Goal: Task Accomplishment & Management: Complete application form

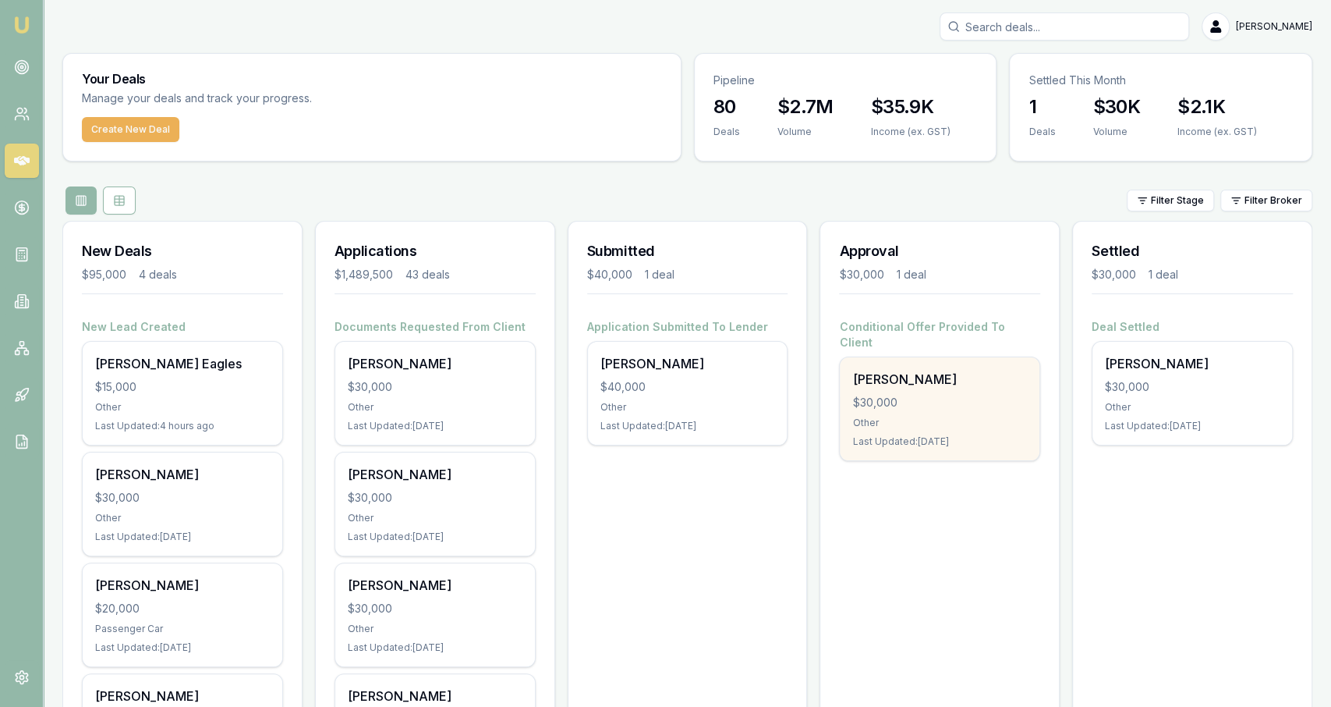
click at [868, 416] on div "Other" at bounding box center [939, 422] width 175 height 12
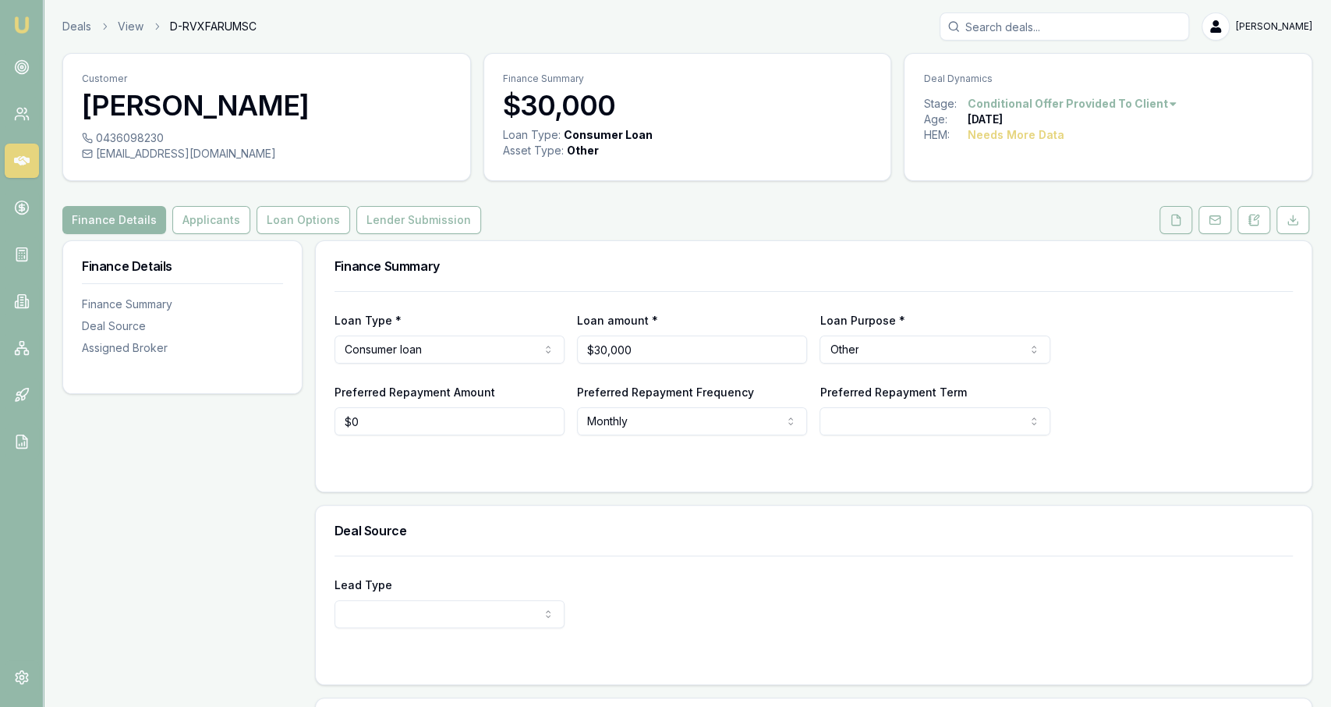
click at [1175, 220] on icon at bounding box center [1176, 220] width 12 height 12
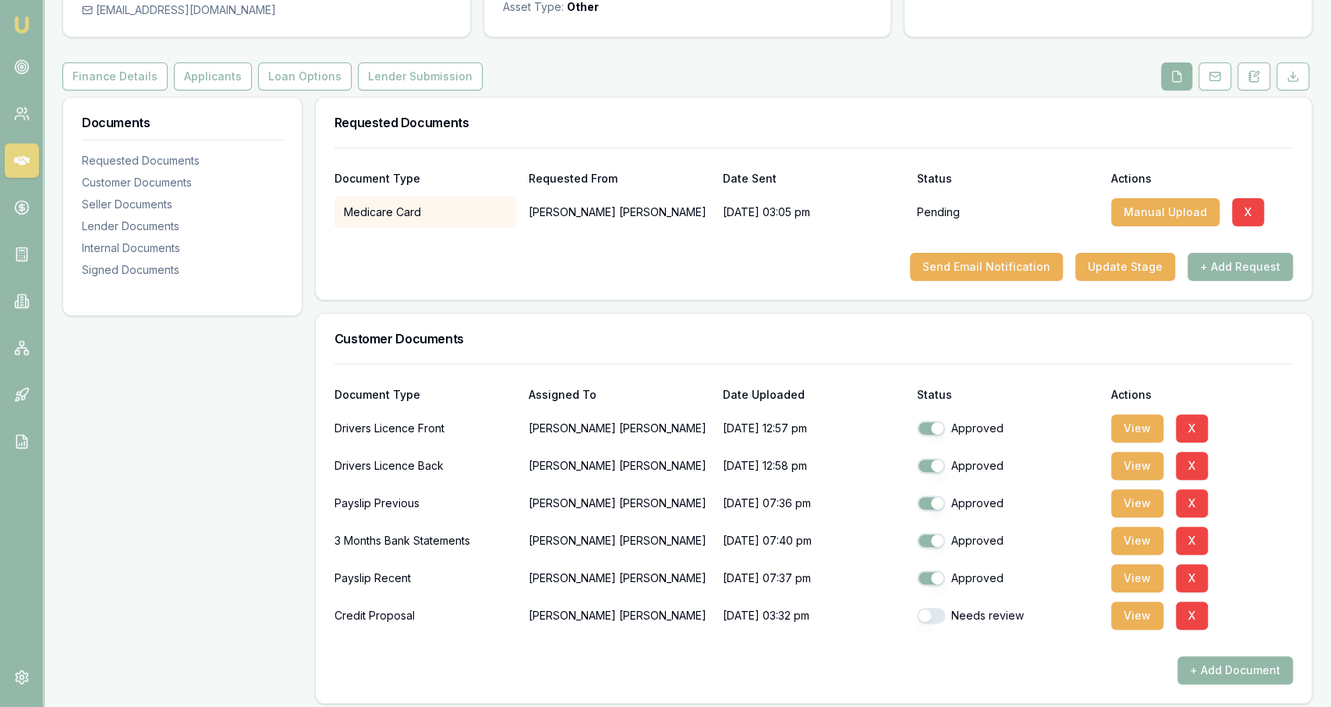
scroll to position [144, 0]
click at [1242, 214] on button "X" at bounding box center [1248, 212] width 32 height 28
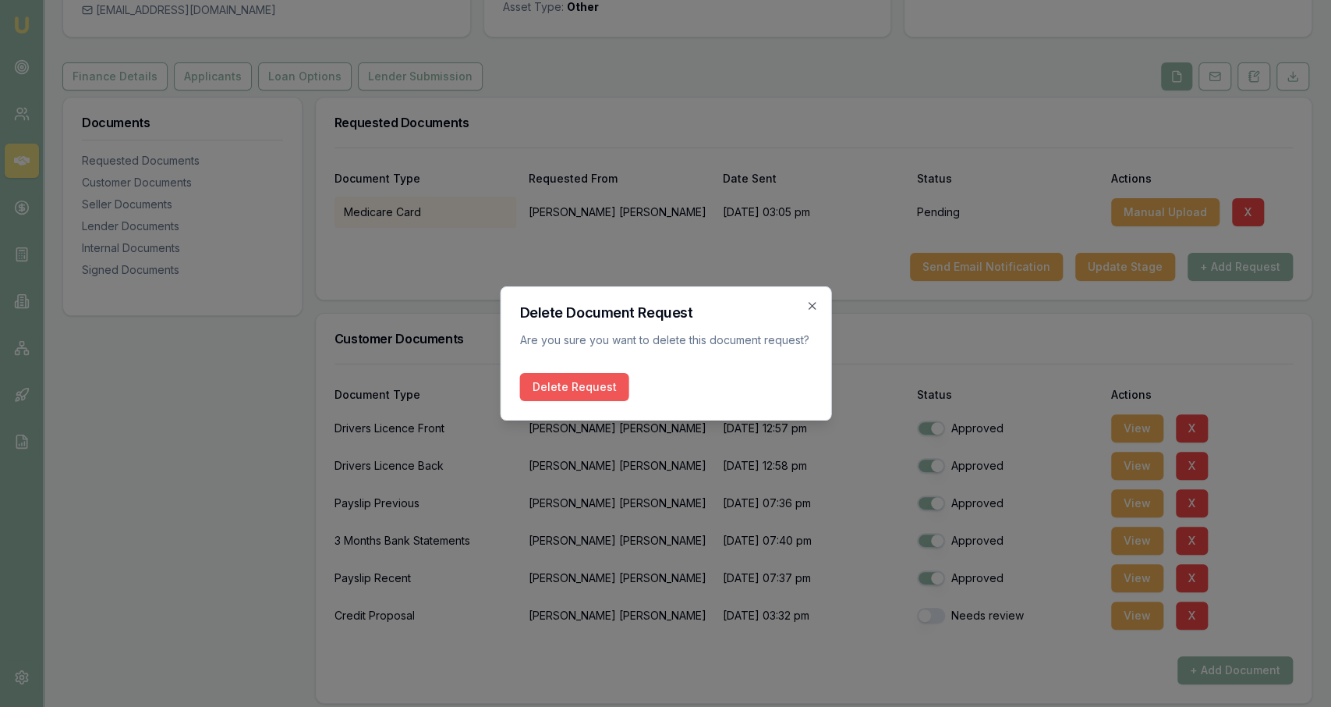
click at [601, 391] on button "Delete Request" at bounding box center [573, 387] width 109 height 28
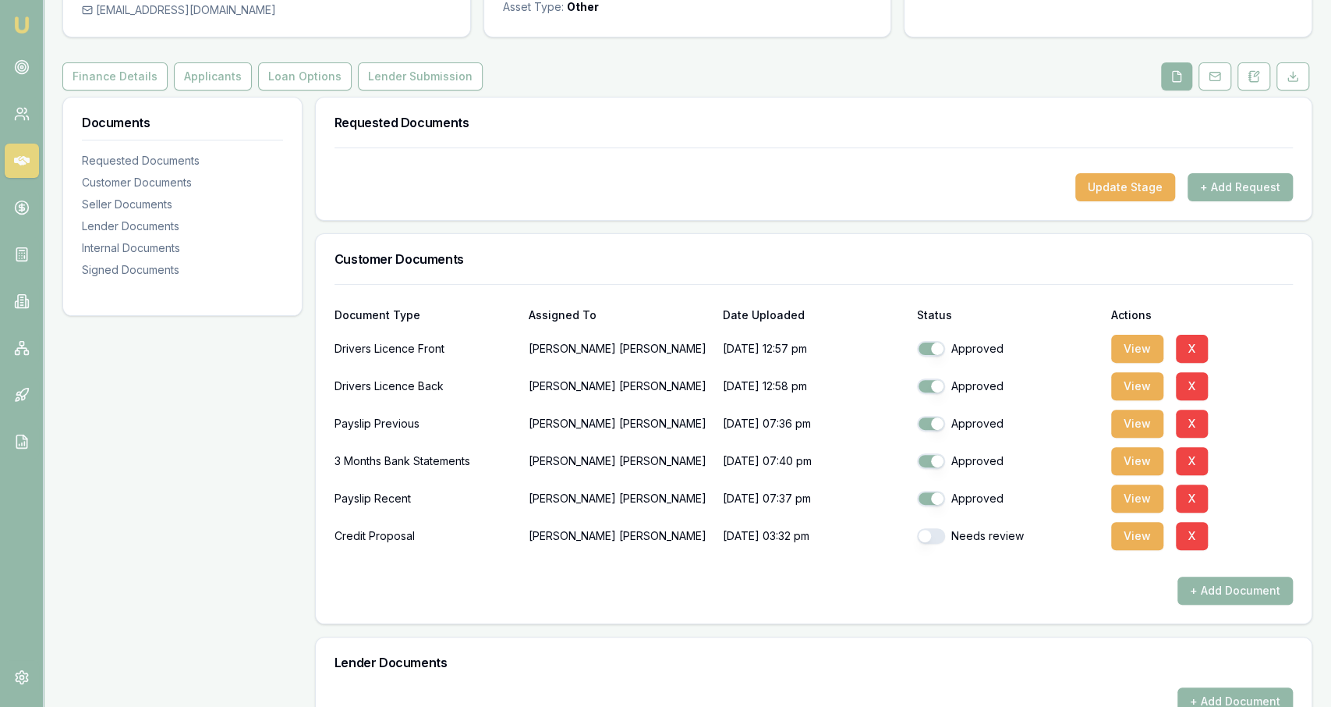
scroll to position [186, 0]
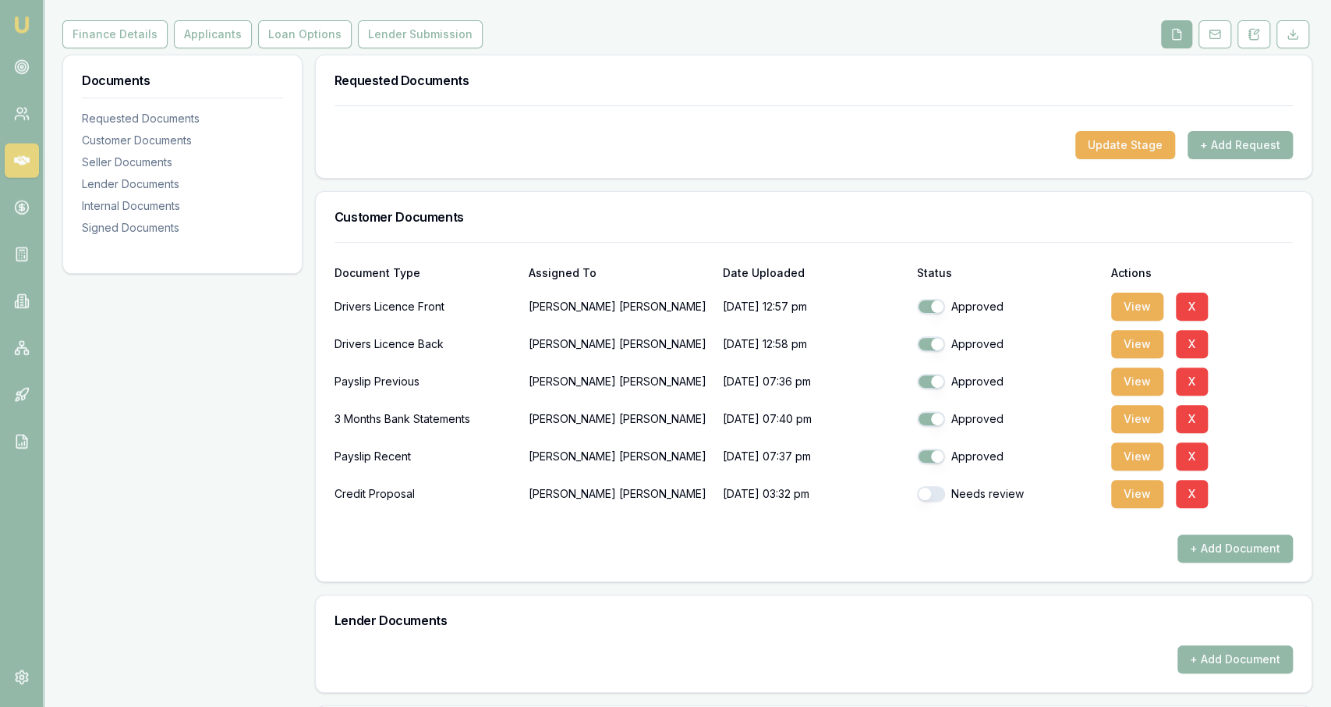
click at [1267, 549] on button "+ Add Document" at bounding box center [1235, 548] width 115 height 28
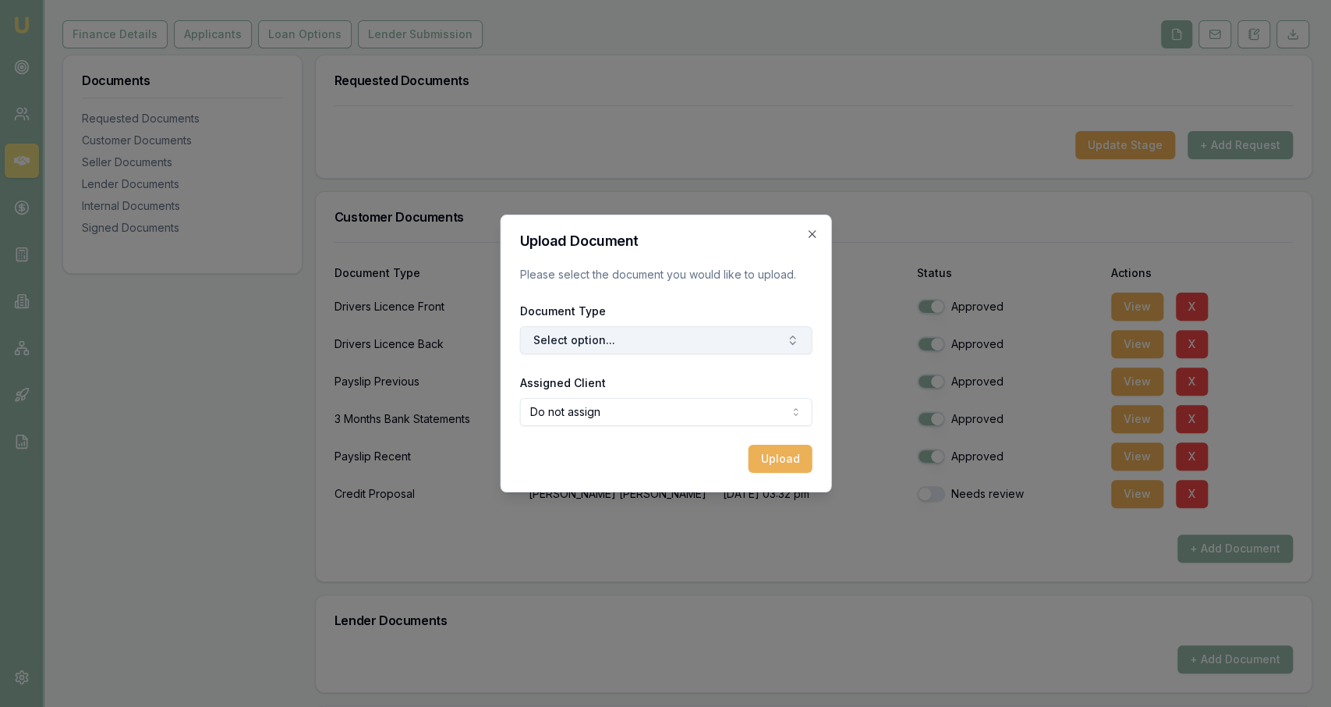
click at [767, 335] on button "Select option..." at bounding box center [665, 340] width 292 height 28
type input "medica"
click at [662, 413] on body "Emu Broker Deals View D-RVXFARUMSC [PERSON_NAME] Fanfulla Toggle Menu Customer …" at bounding box center [665, 167] width 1331 height 707
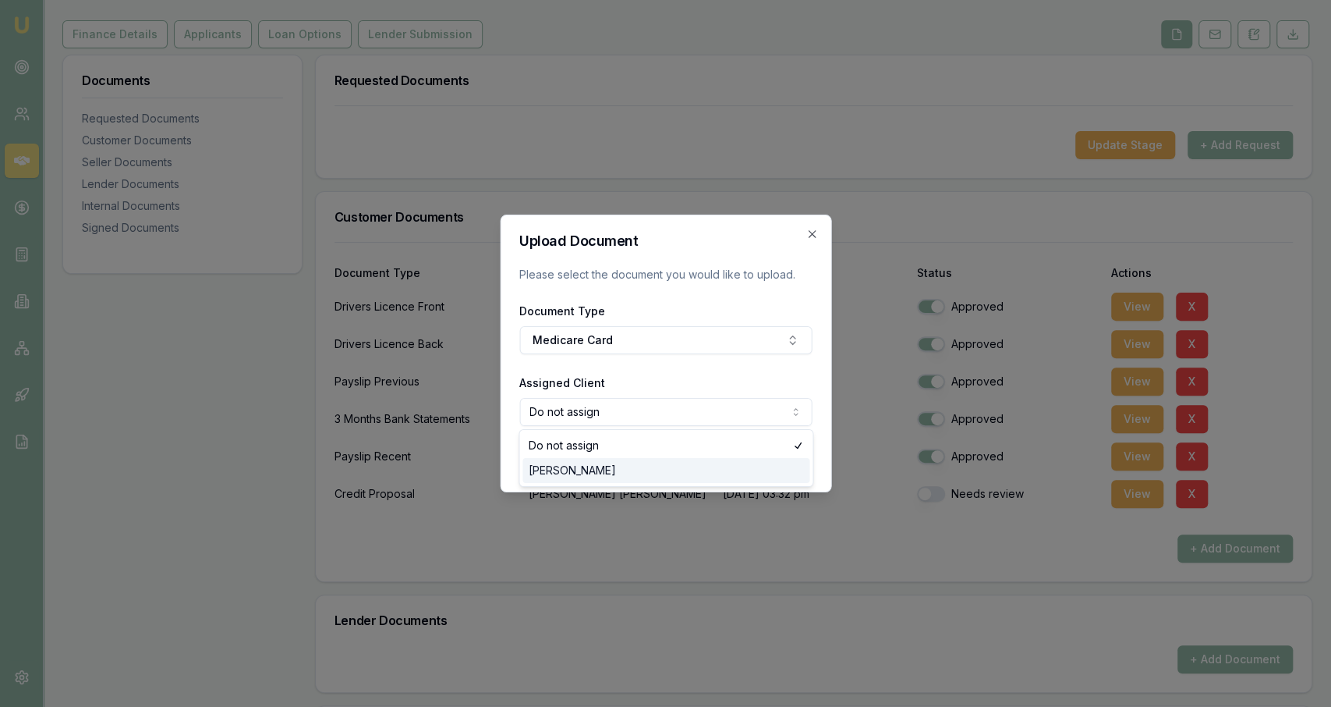
select select "U-KBGM3B6ZAN"
click at [785, 471] on button "Upload" at bounding box center [780, 459] width 64 height 28
checkbox input "false"
checkbox input "true"
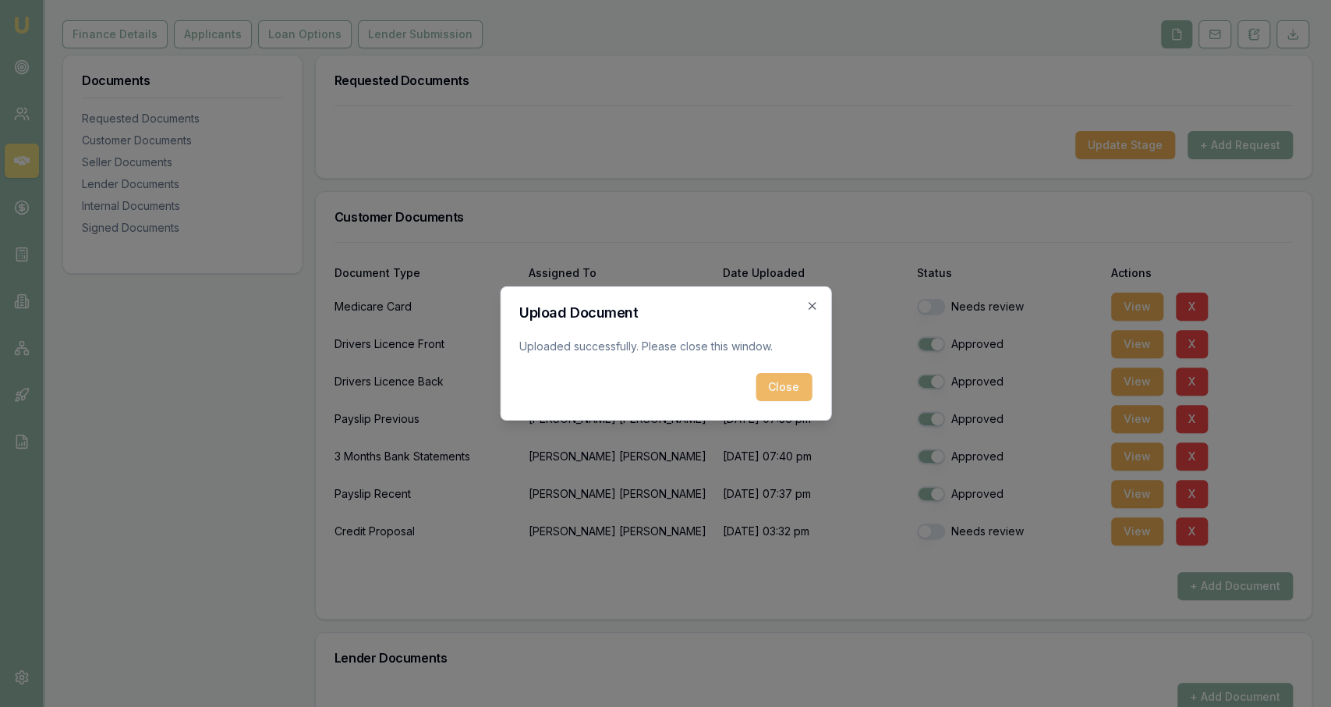
click at [771, 397] on button "Close" at bounding box center [784, 387] width 56 height 28
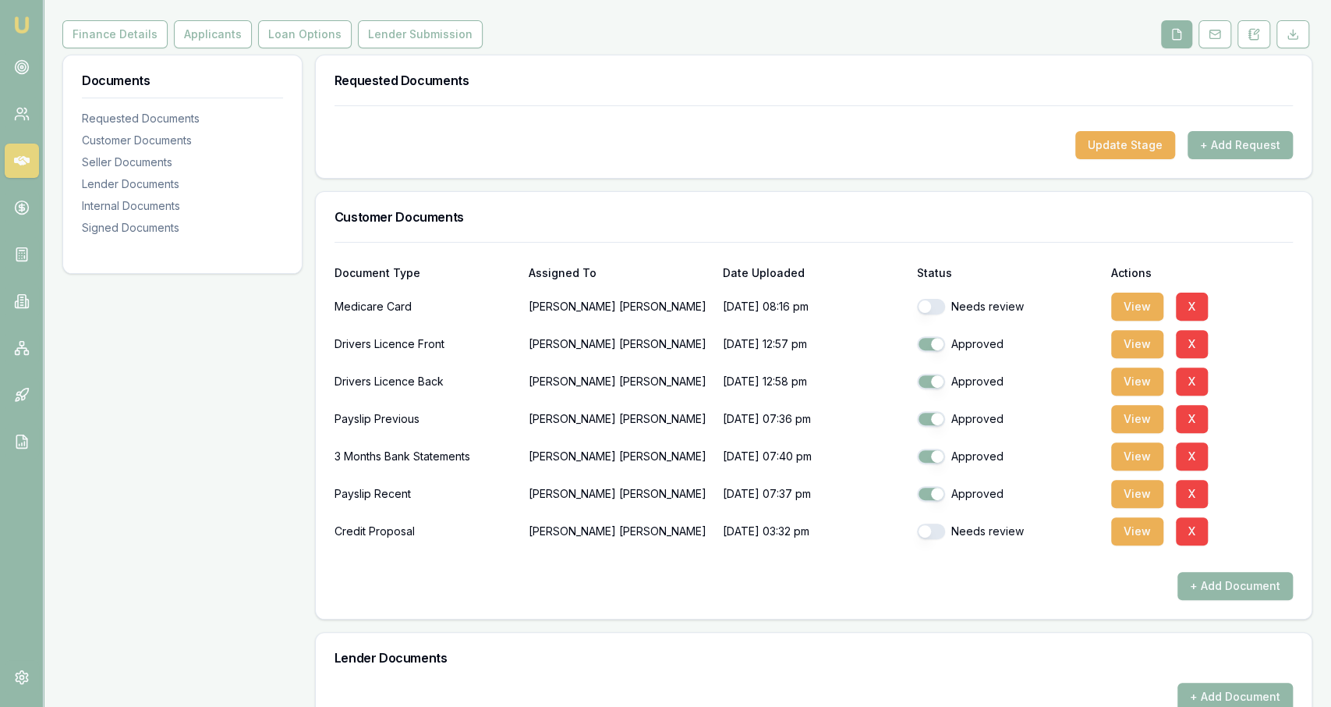
click at [944, 307] on button "button" at bounding box center [931, 307] width 28 height 16
checkbox input "true"
click at [937, 534] on button "button" at bounding box center [931, 531] width 28 height 16
checkbox input "true"
click at [1231, 593] on button "+ Add Document" at bounding box center [1235, 586] width 115 height 28
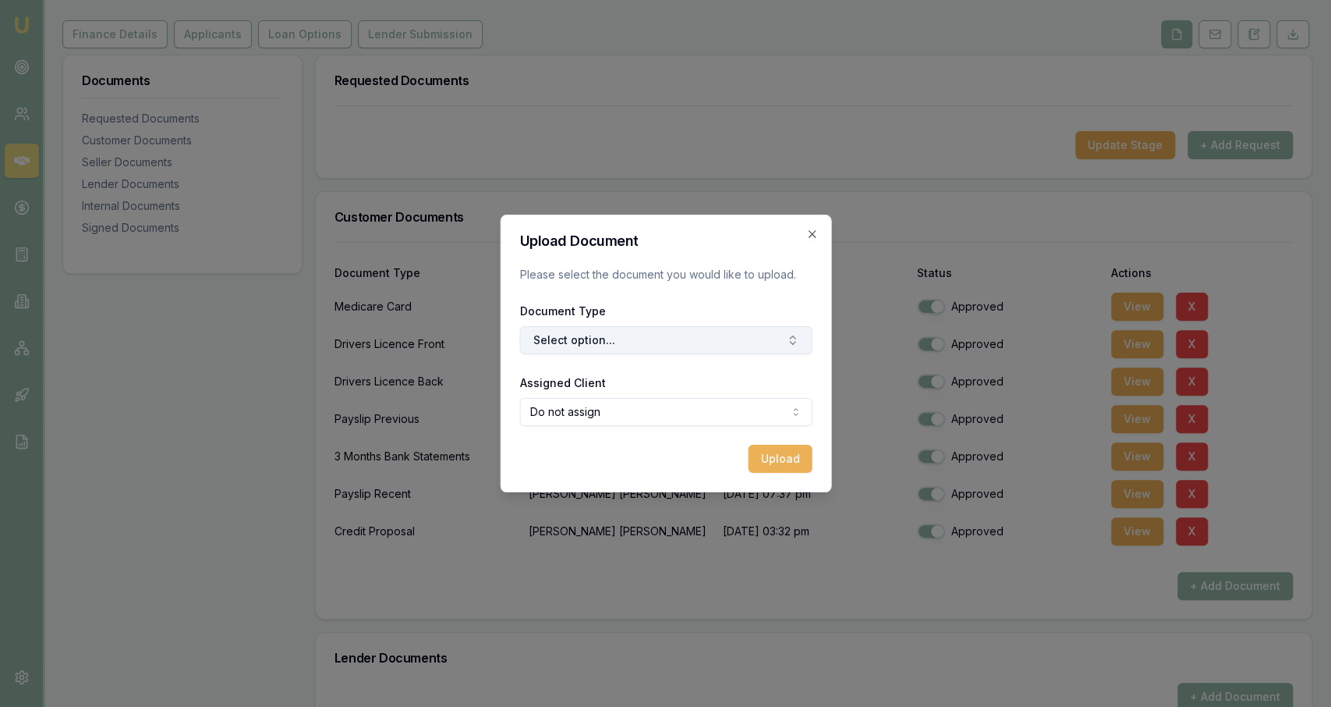
click at [689, 339] on button "Select option..." at bounding box center [665, 340] width 292 height 28
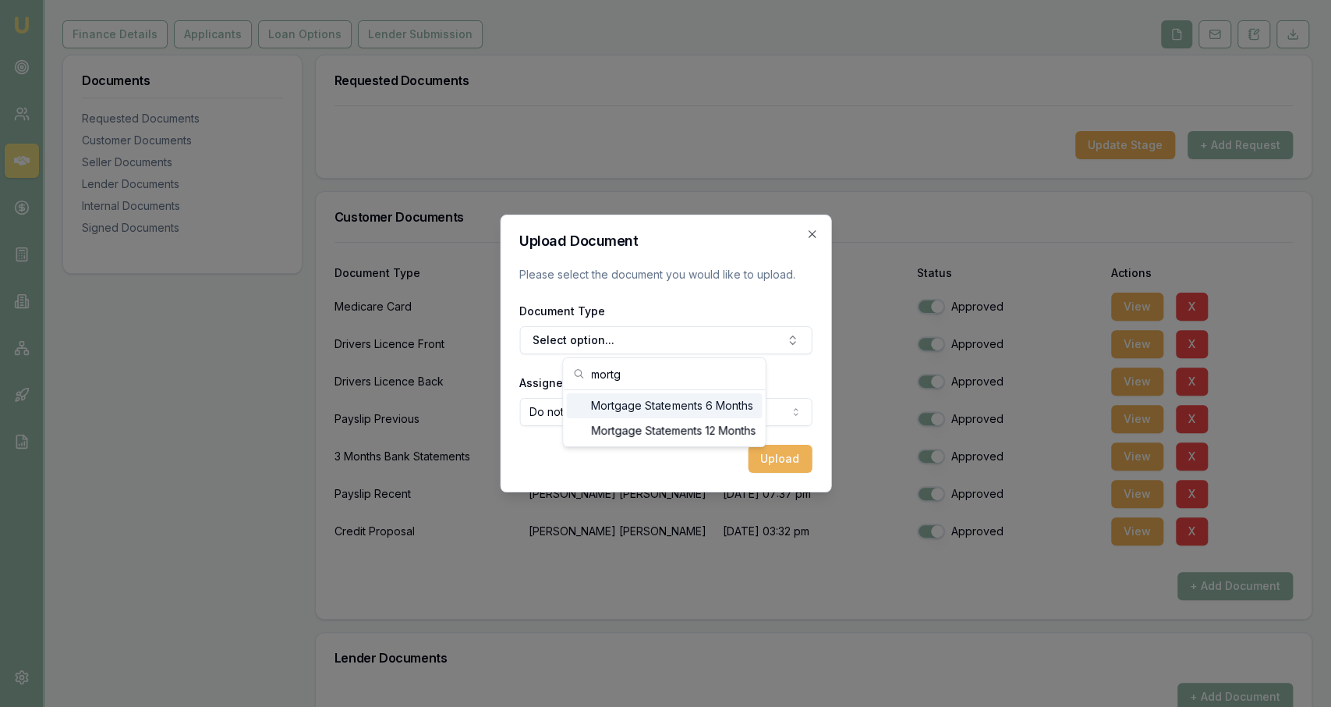
type input "mortg"
click at [692, 406] on div "Mortgage Statements 6 Months" at bounding box center [664, 405] width 196 height 25
click at [671, 417] on body "Emu Broker Deals View D-RVXFARUMSC Jackson Fanfulla Toggle Menu Customer Bernie…" at bounding box center [665, 167] width 1331 height 707
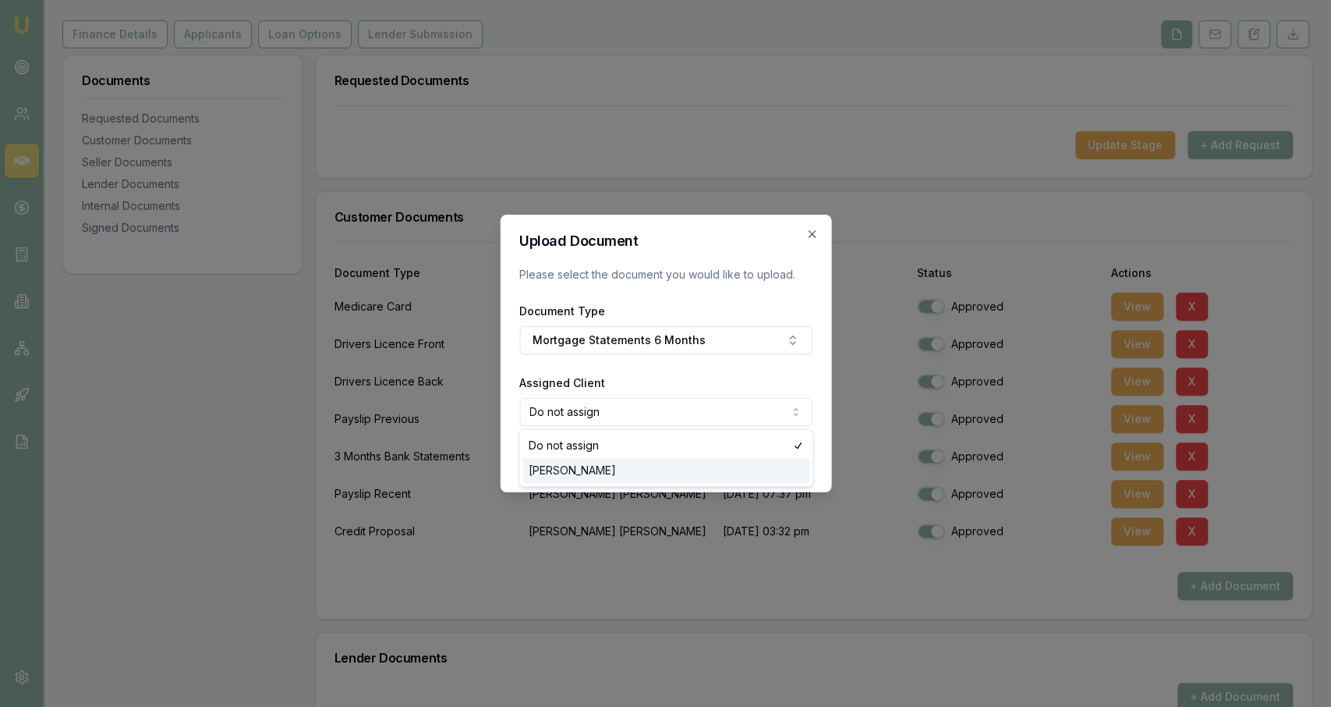
select select "U-KBGM3B6ZAN"
click at [809, 455] on button "Upload" at bounding box center [780, 459] width 64 height 28
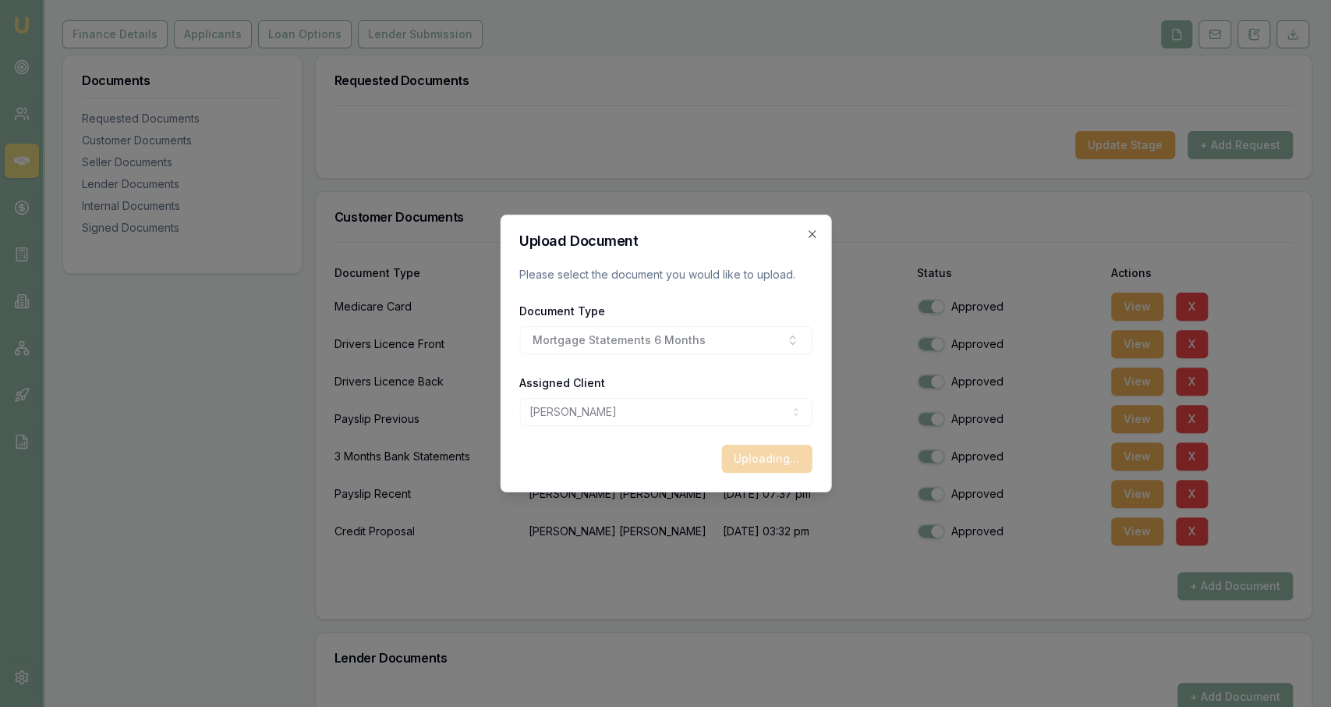
checkbox input "false"
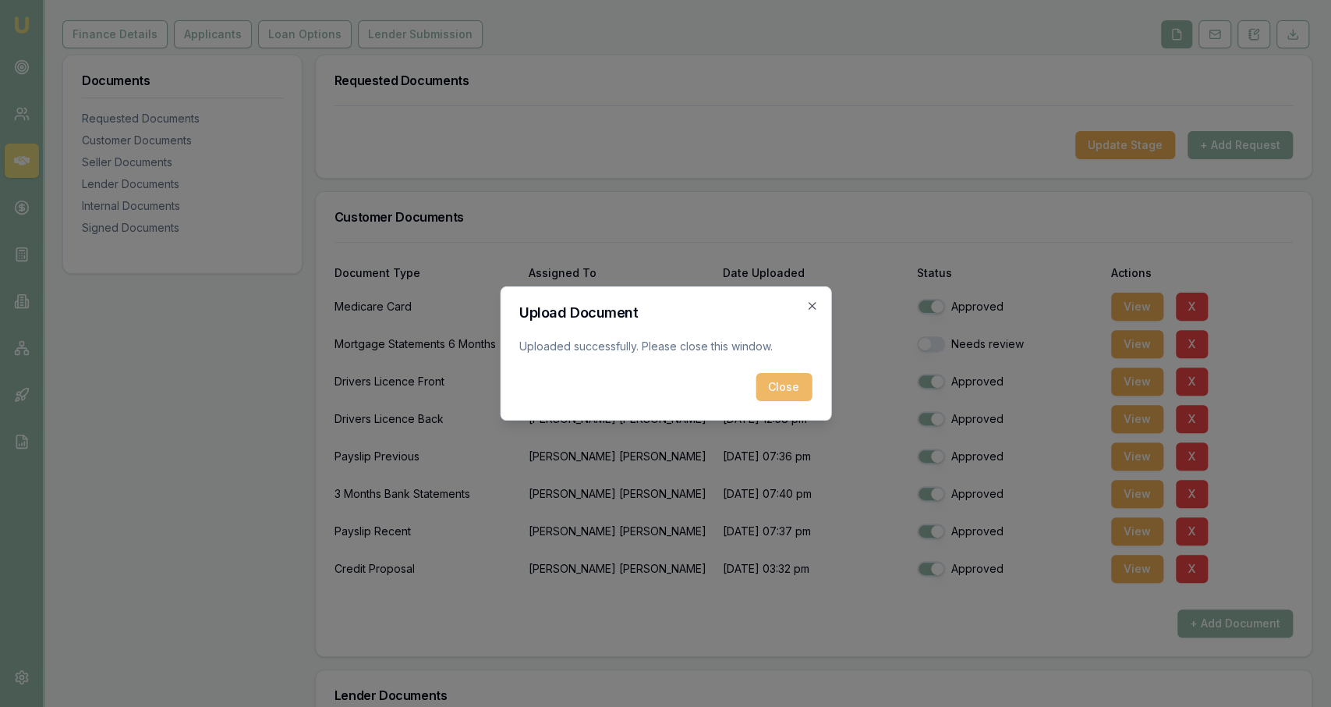
click at [800, 397] on button "Close" at bounding box center [784, 387] width 56 height 28
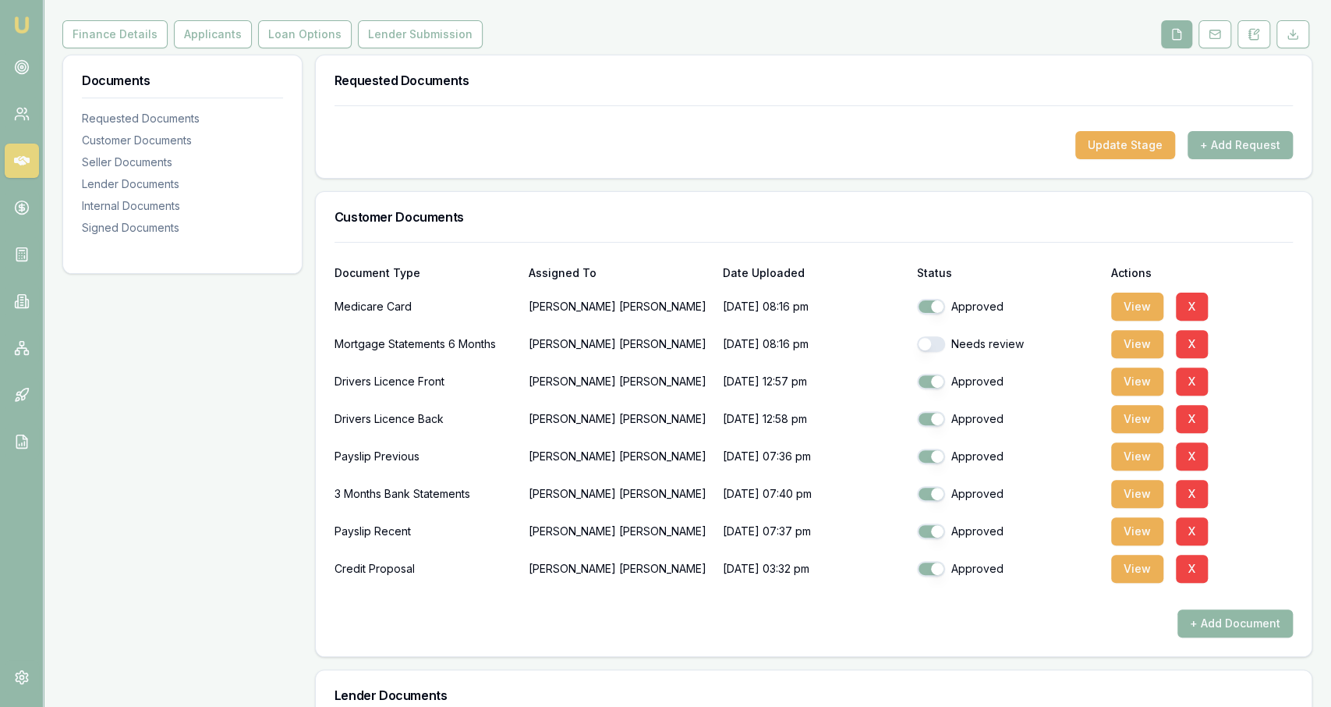
click at [1253, 626] on button "+ Add Document" at bounding box center [1235, 623] width 115 height 28
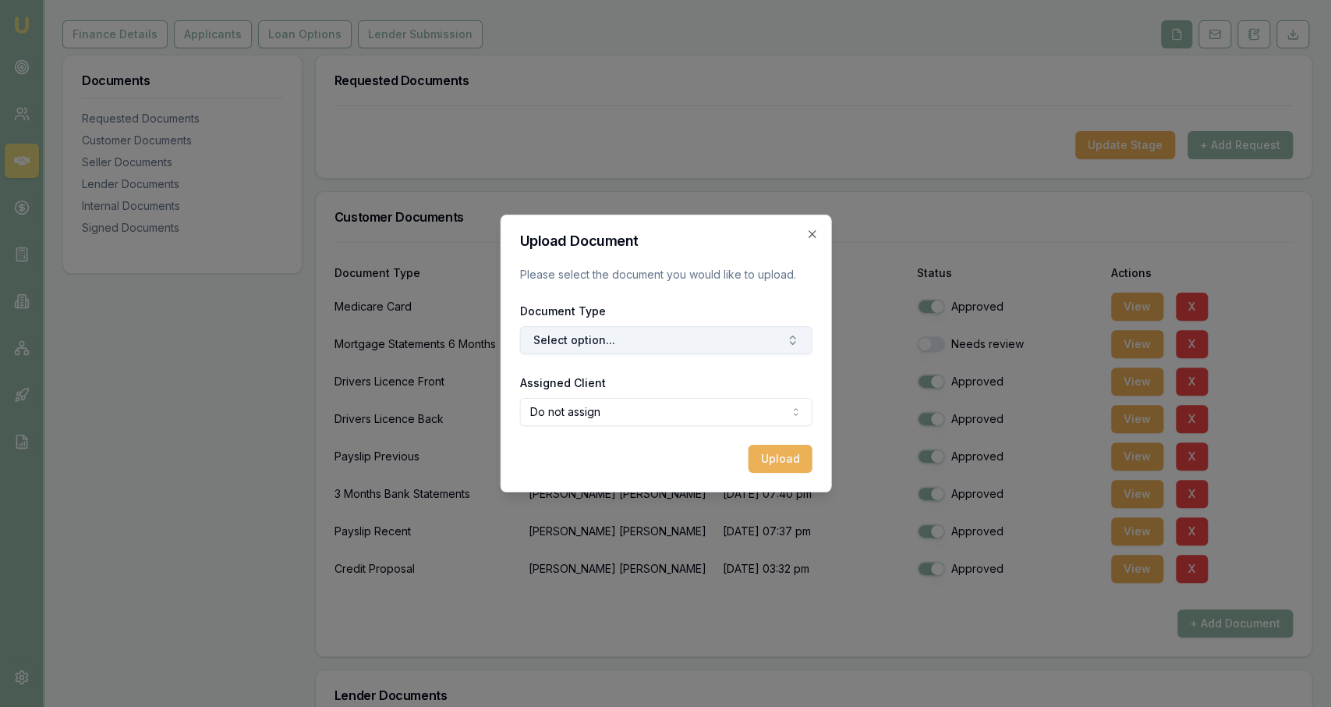
click at [636, 344] on button "Select option..." at bounding box center [665, 340] width 292 height 28
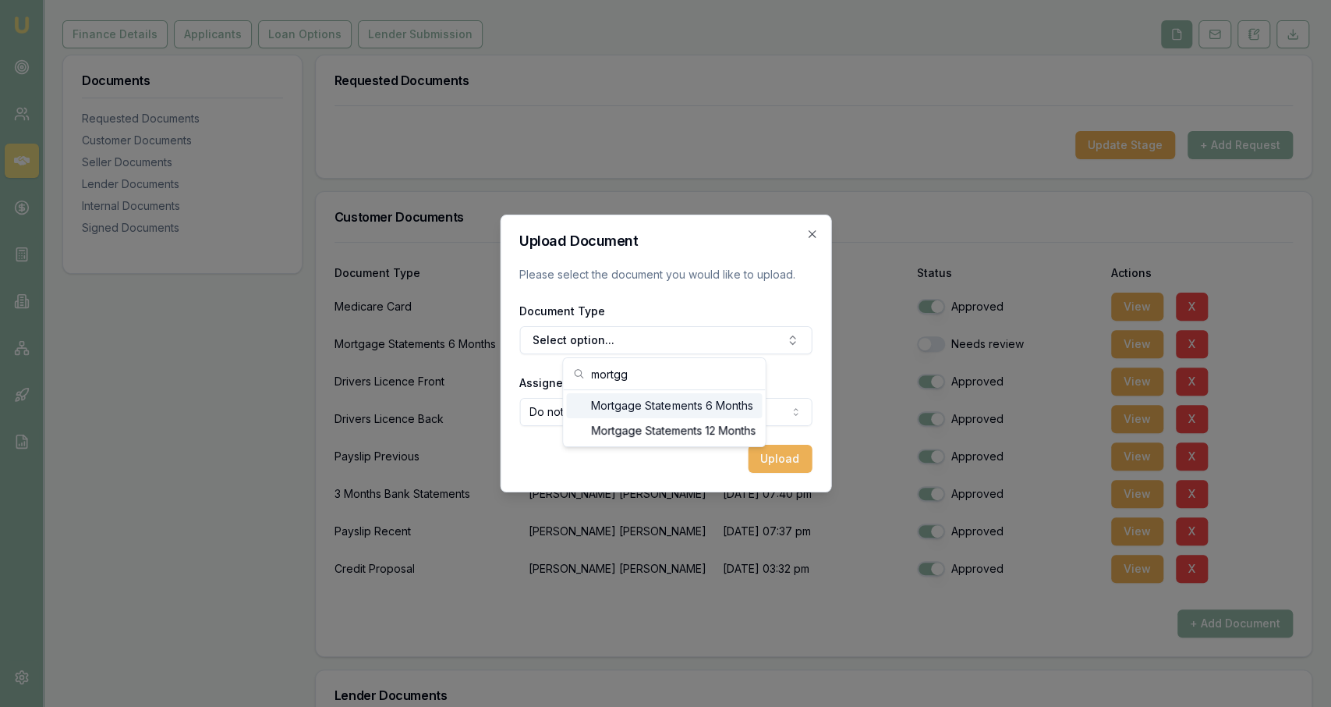
type input "mortgg"
click at [693, 405] on div "Mortgage Statements 6 Months" at bounding box center [664, 405] width 196 height 25
click at [693, 409] on body "Emu Broker Deals View D-RVXFARUMSC Jackson Fanfulla Toggle Menu Customer Bernie…" at bounding box center [665, 167] width 1331 height 707
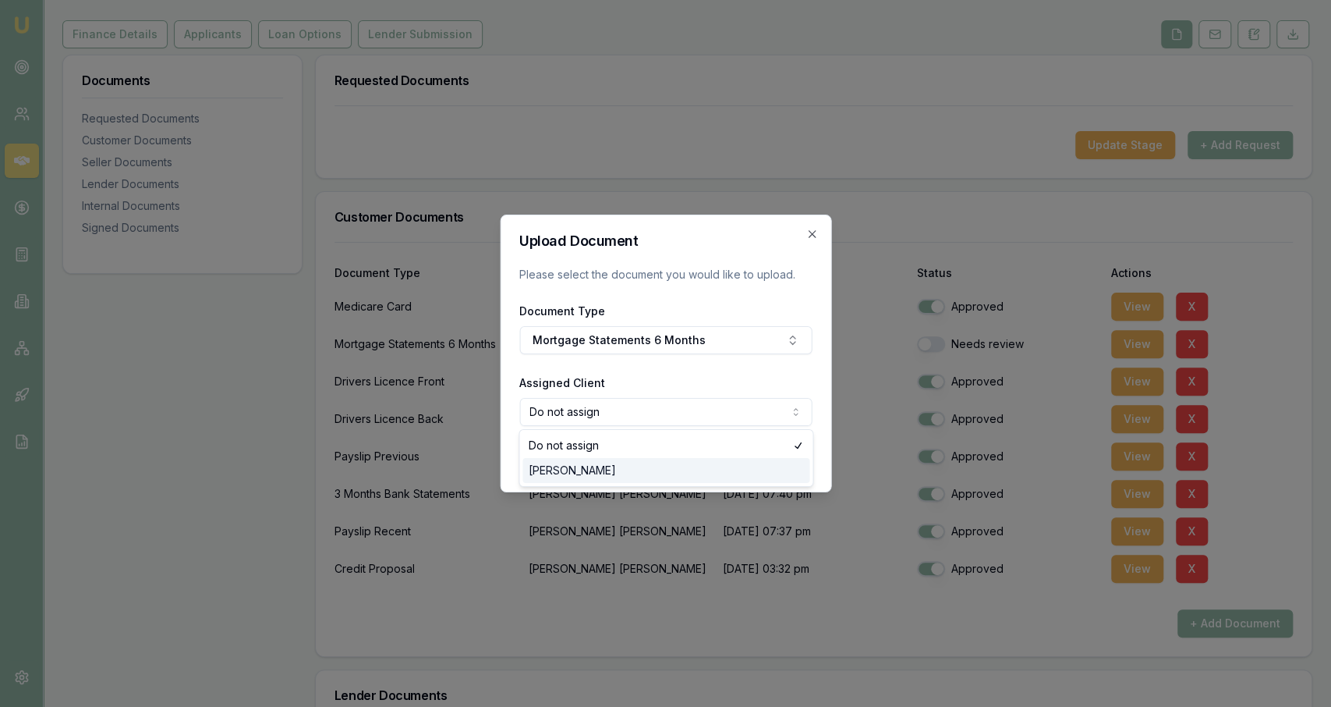
select select "U-KBGM3B6ZAN"
click at [777, 478] on div "Upload Document Please select the document you would like to upload. Document T…" at bounding box center [665, 353] width 331 height 278
click at [781, 468] on button "Upload" at bounding box center [780, 459] width 64 height 28
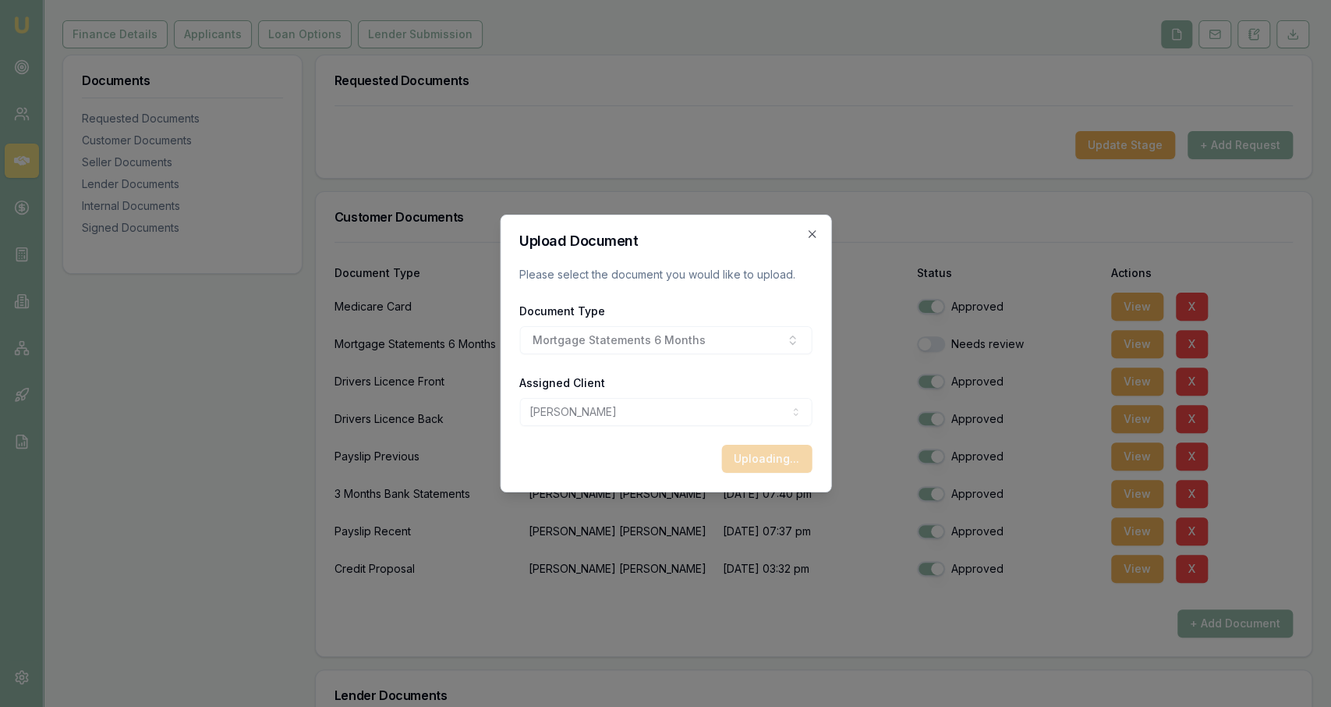
checkbox input "false"
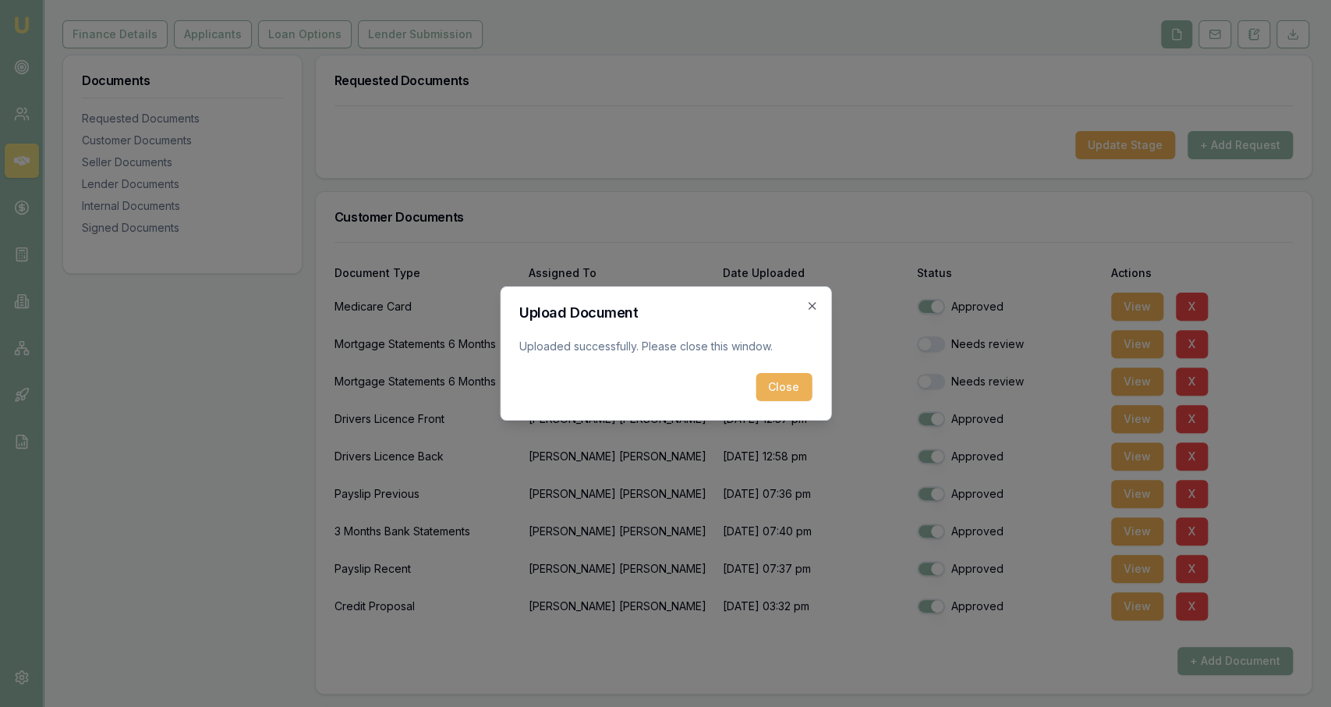
click at [757, 385] on div "Close" at bounding box center [665, 387] width 292 height 28
click at [773, 389] on button "Close" at bounding box center [784, 387] width 56 height 28
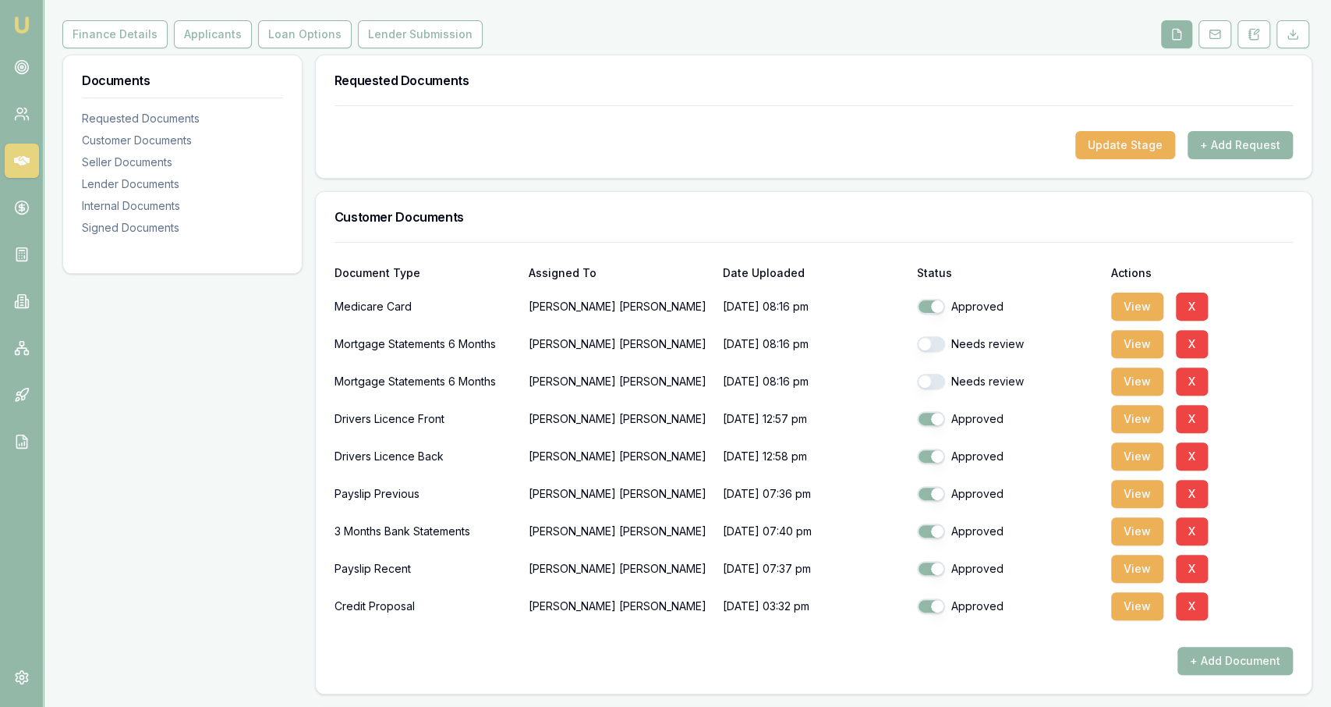
click at [926, 339] on button "button" at bounding box center [931, 344] width 28 height 16
checkbox input "true"
click at [938, 375] on button "button" at bounding box center [931, 382] width 28 height 16
checkbox input "true"
click at [1253, 679] on div "Document Type Assigned To Date Uploaded Status Actions Medicare Card Bernie Cor…" at bounding box center [814, 468] width 996 height 452
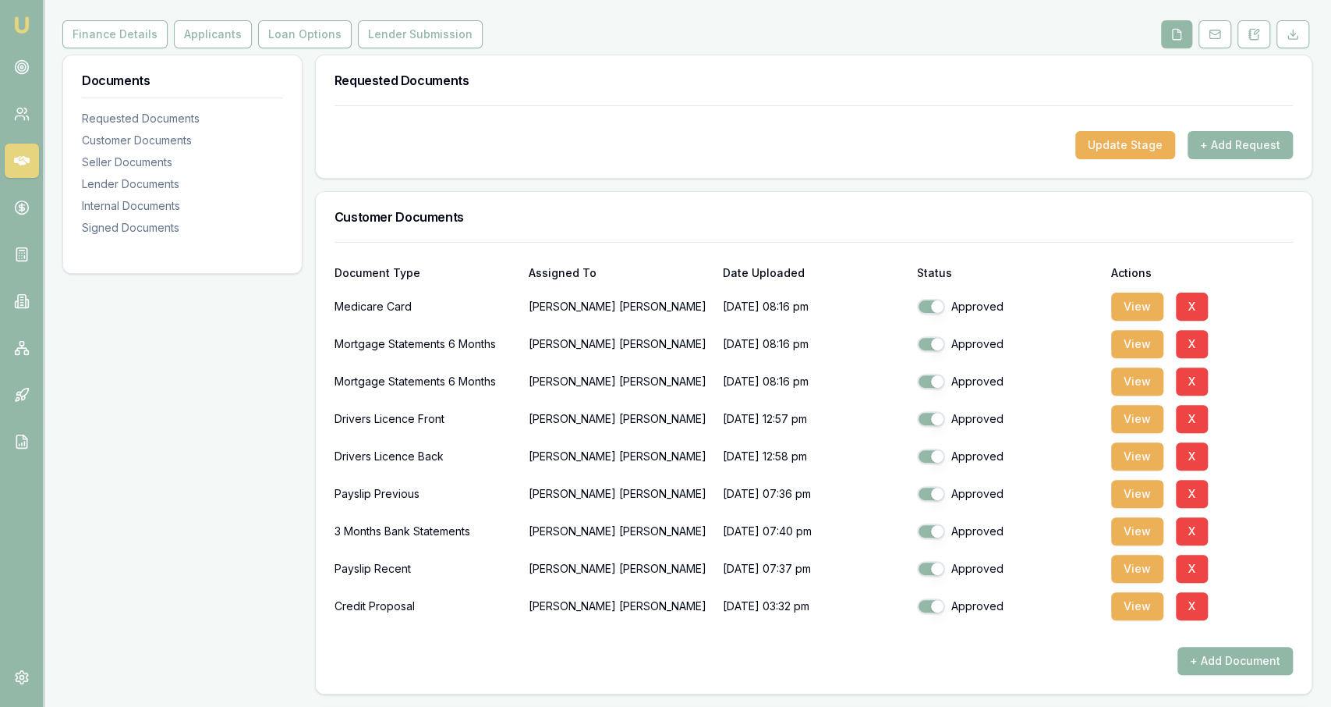
click at [1238, 650] on button "+ Add Document" at bounding box center [1235, 661] width 115 height 28
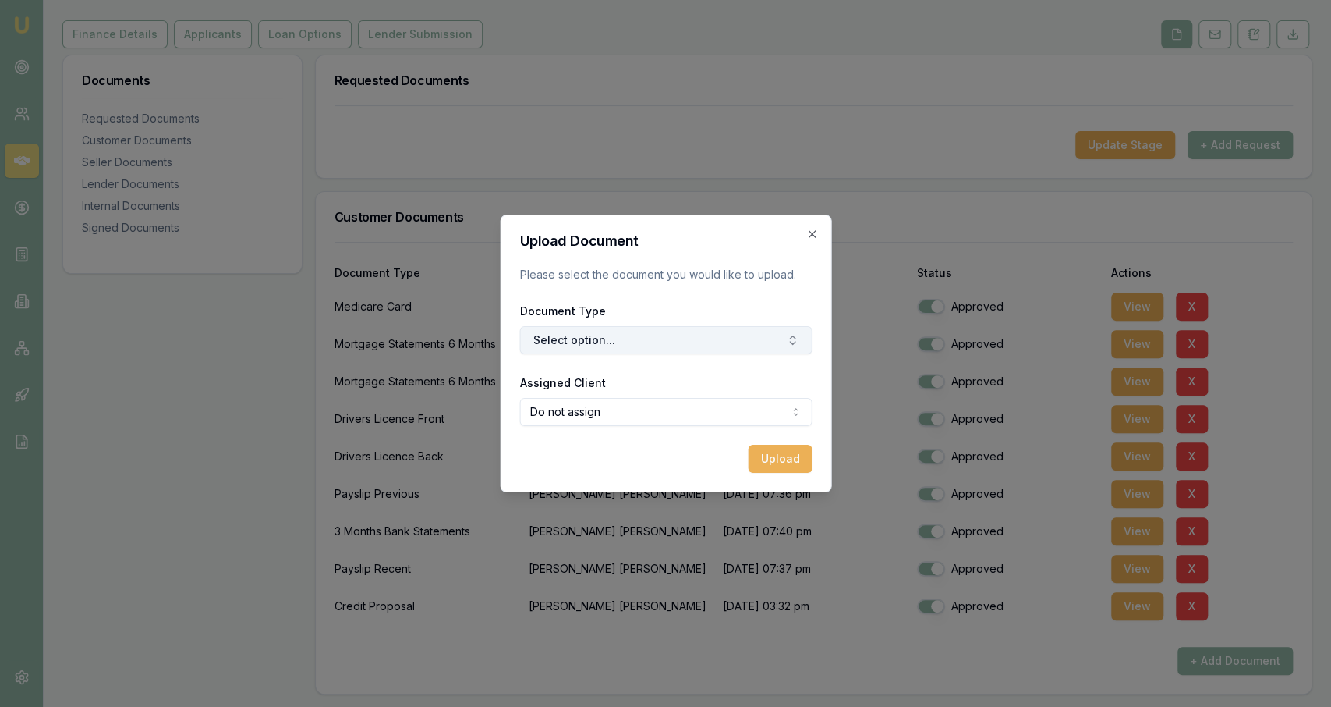
click at [717, 342] on button "Select option..." at bounding box center [665, 340] width 292 height 28
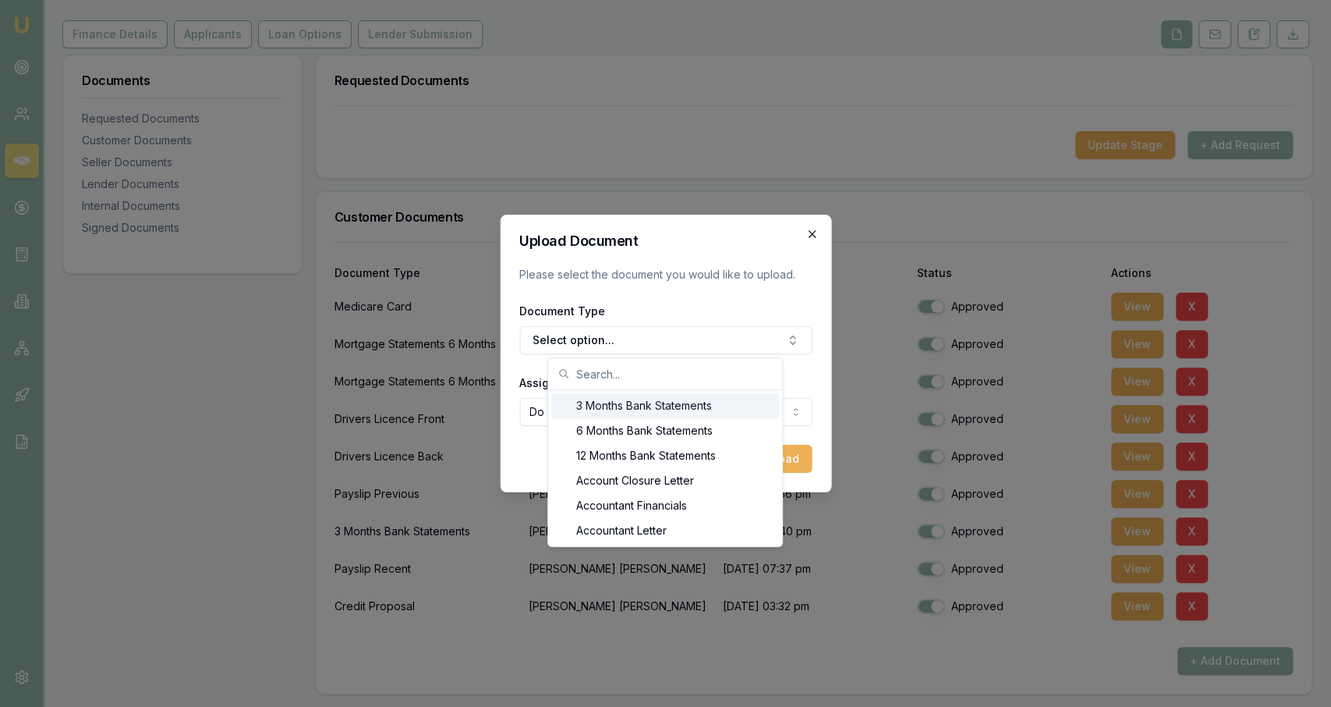
click at [809, 239] on icon "button" at bounding box center [812, 234] width 12 height 12
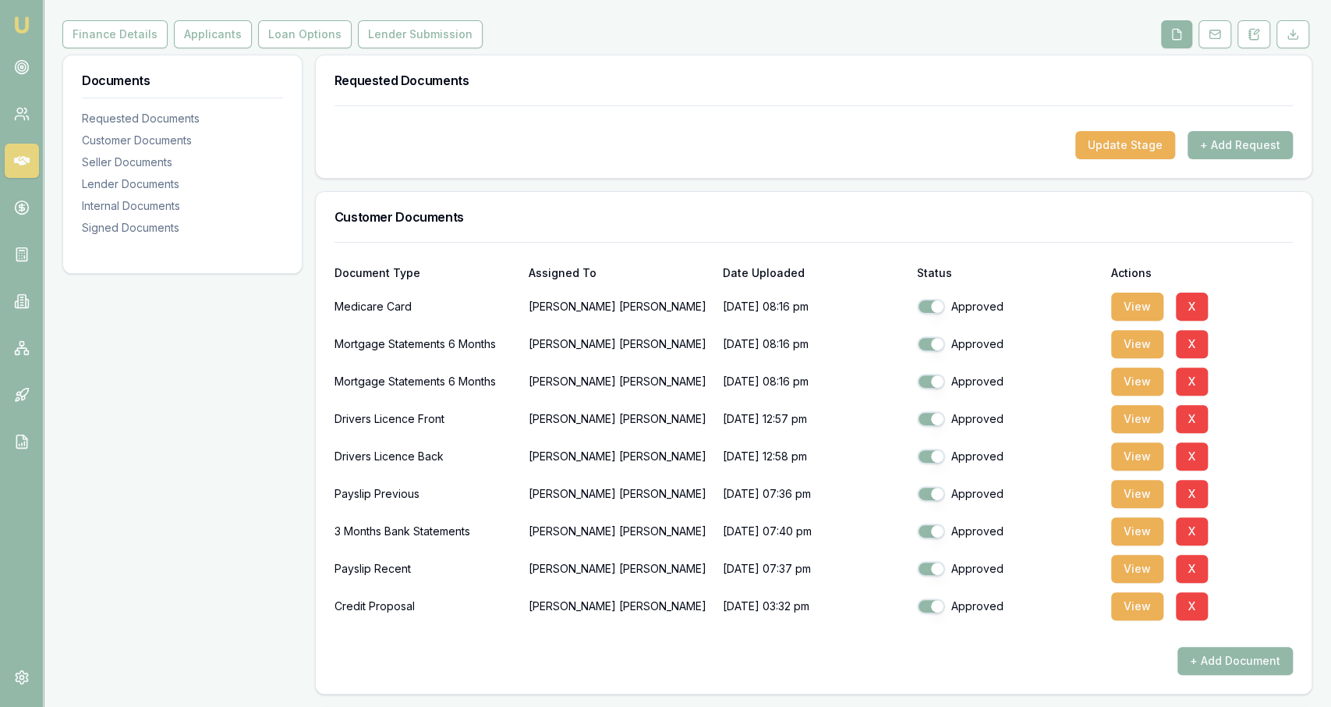
scroll to position [0, 0]
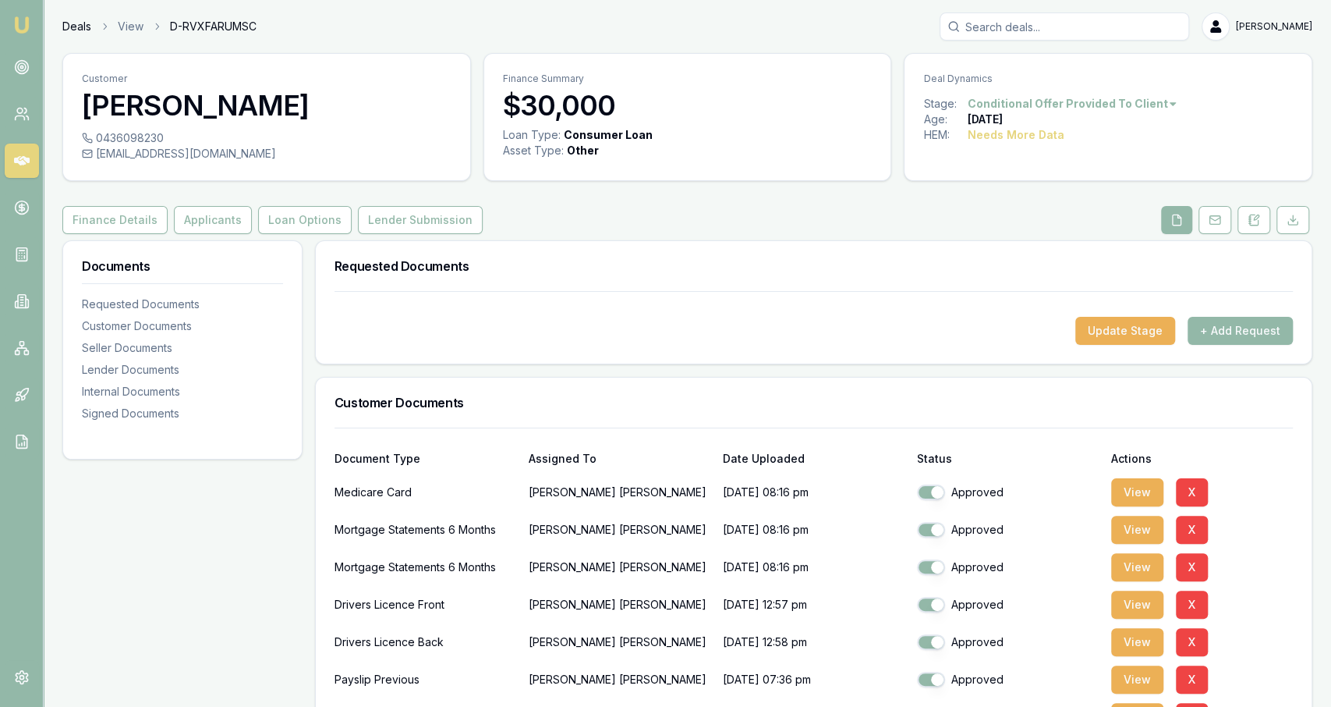
click at [87, 27] on link "Deals" at bounding box center [76, 27] width 29 height 16
